Goal: Transaction & Acquisition: Purchase product/service

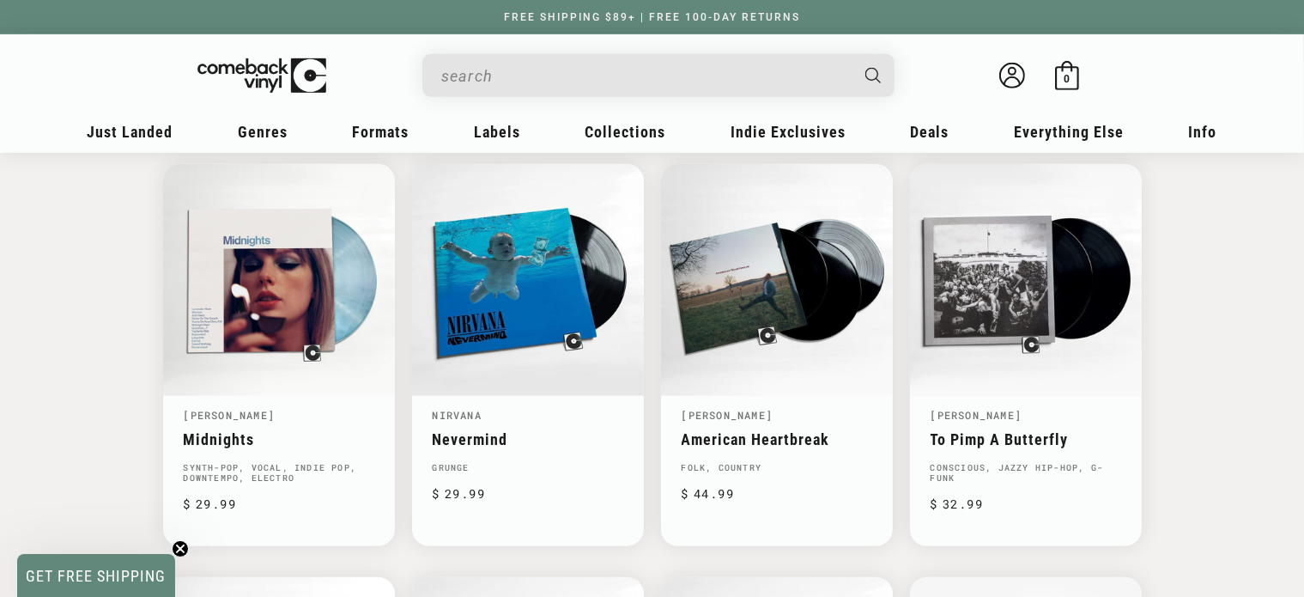
scroll to position [429, 0]
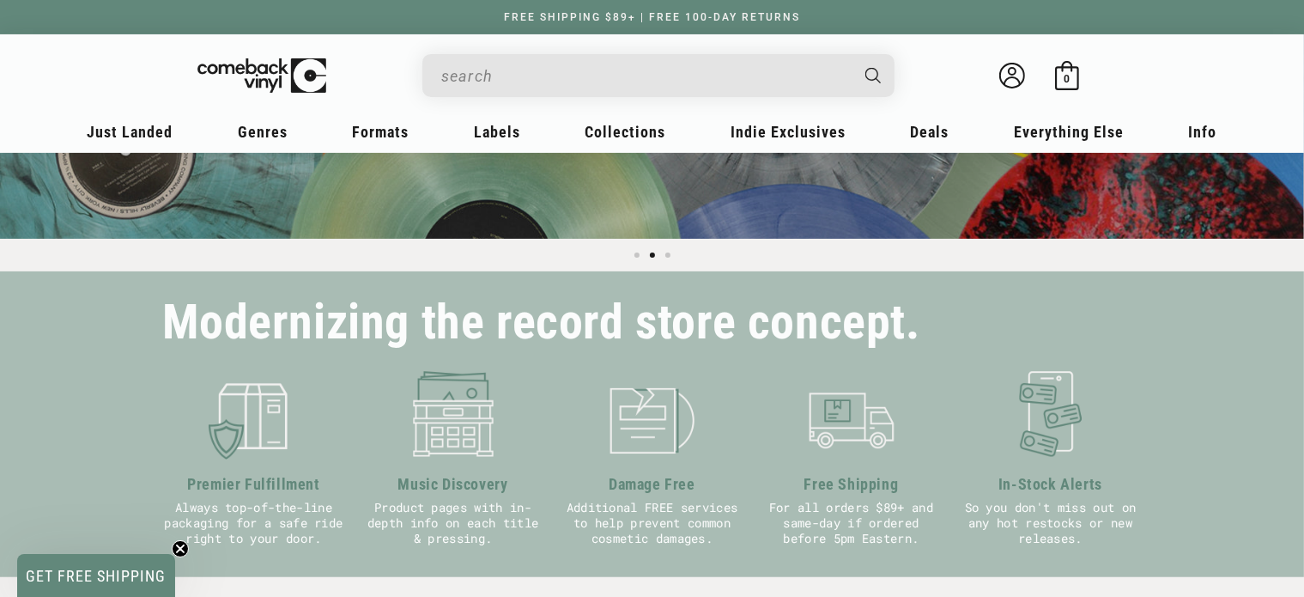
click at [536, 71] on input "When autocomplete results are available use up and down arrows to review and en…" at bounding box center [644, 75] width 407 height 35
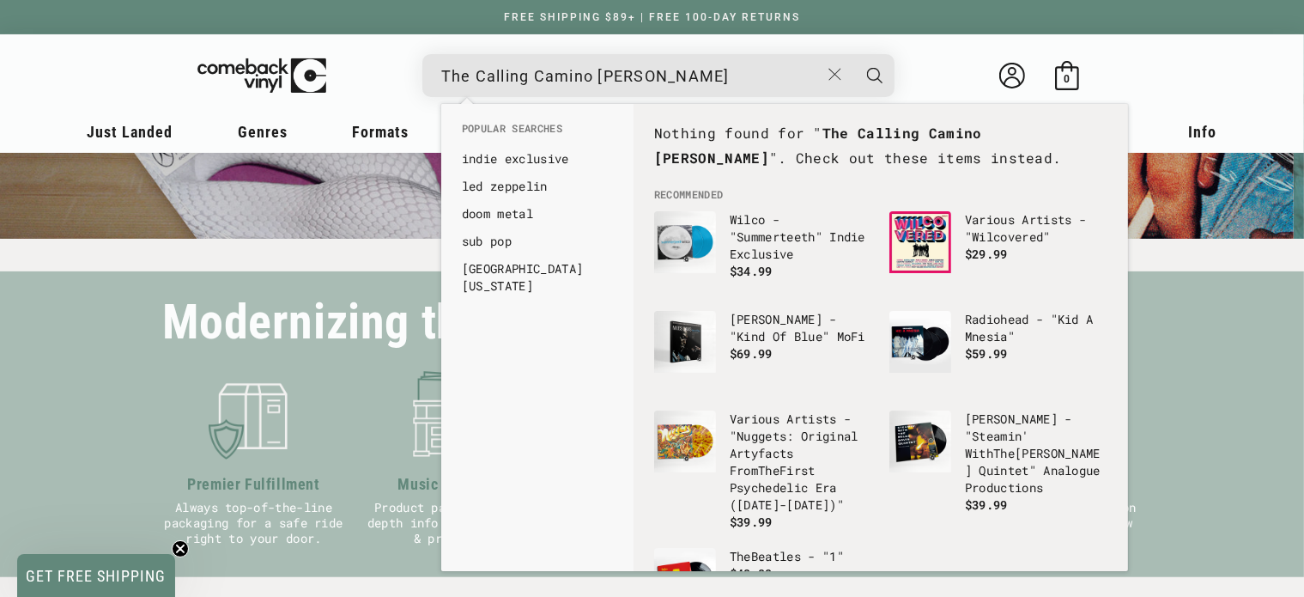
scroll to position [0, 0]
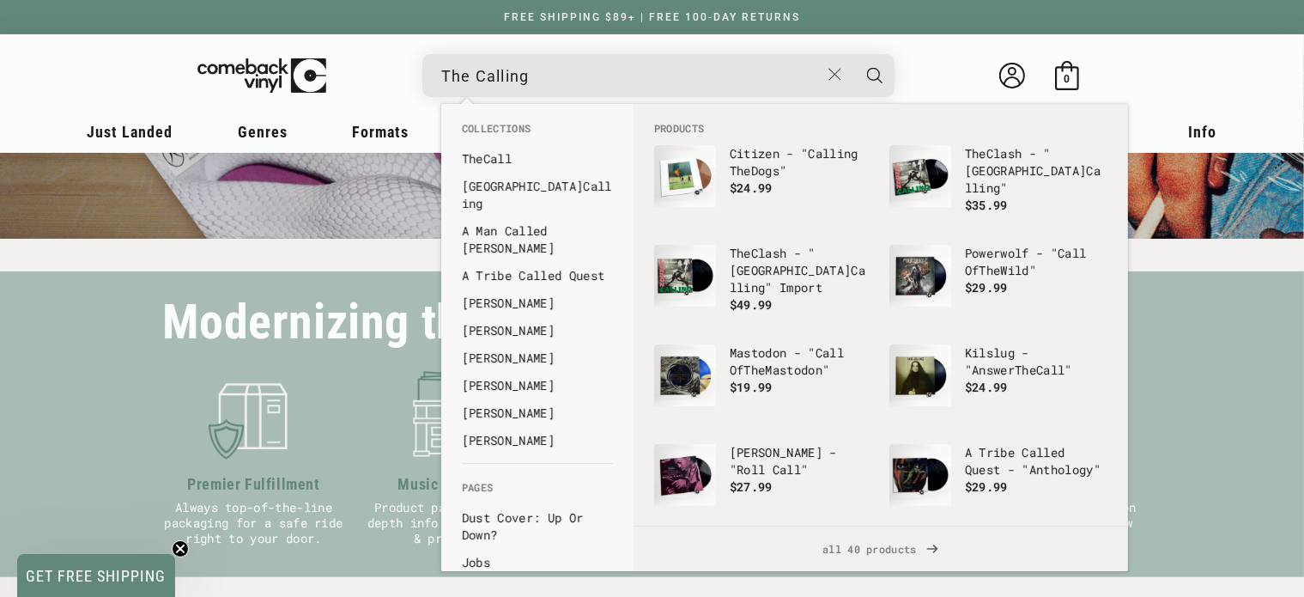
type input "The Calling"
click at [854, 54] on button "Search" at bounding box center [875, 75] width 43 height 43
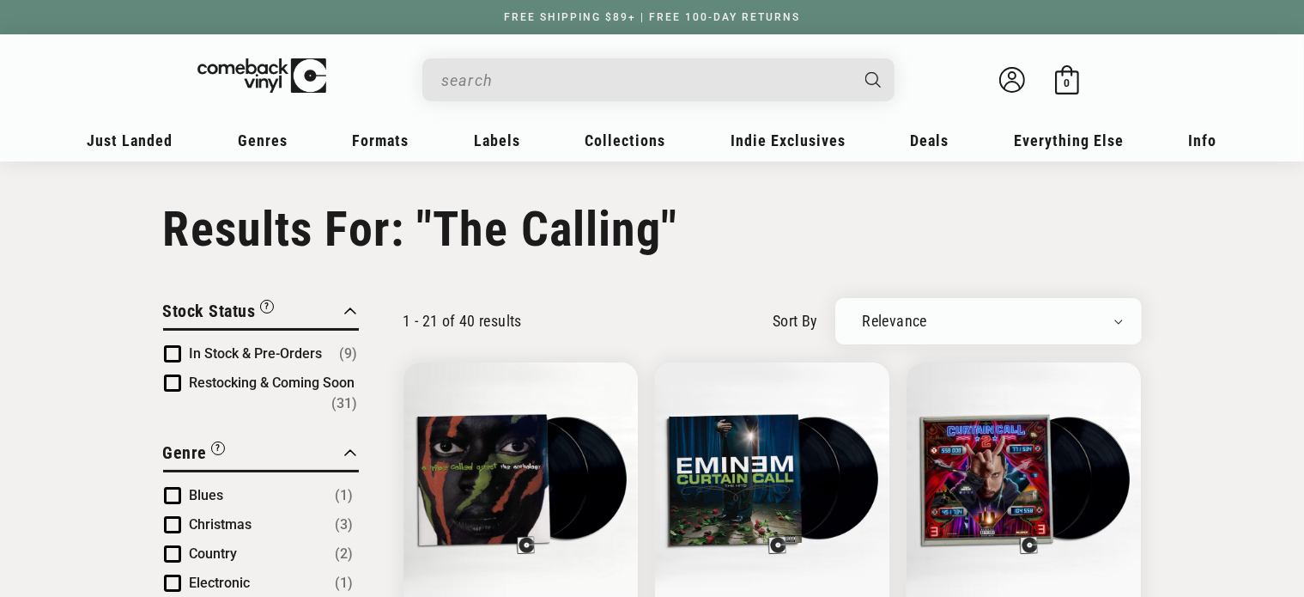
type input "The Calling"
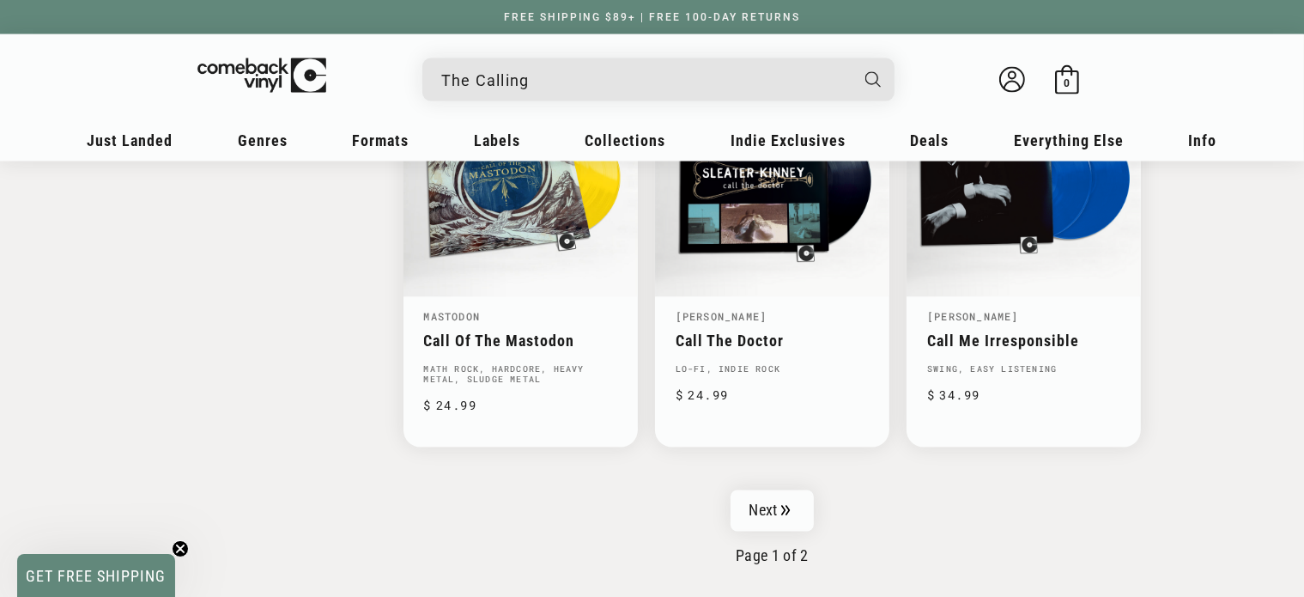
scroll to position [2920, 0]
